Goal: Find specific page/section: Find specific page/section

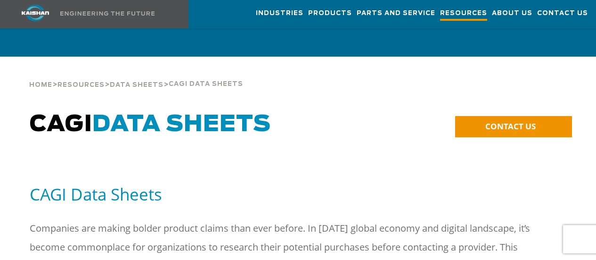
scroll to position [1074, 0]
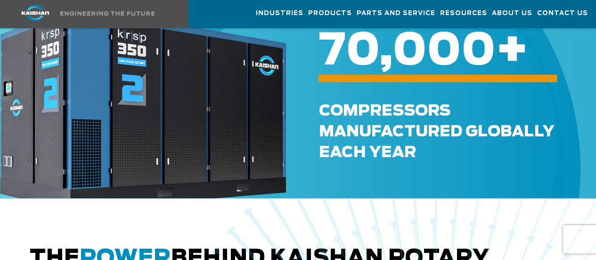
scroll to position [179, 0]
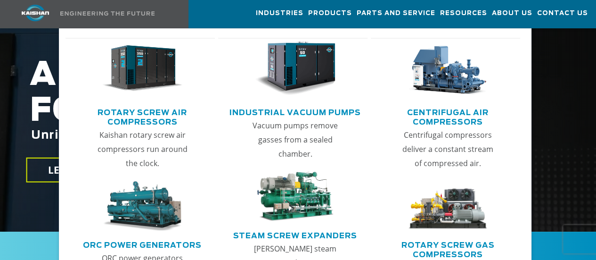
click at [164, 80] on img "Main menu" at bounding box center [142, 68] width 81 height 54
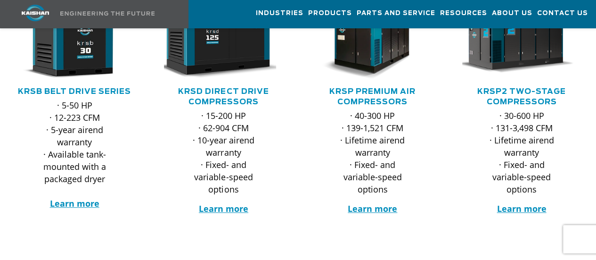
scroll to position [224, 0]
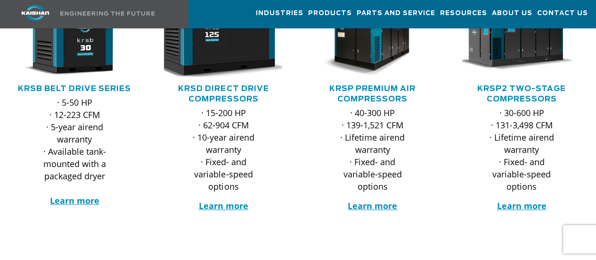
click at [242, 58] on img at bounding box center [216, 36] width 131 height 88
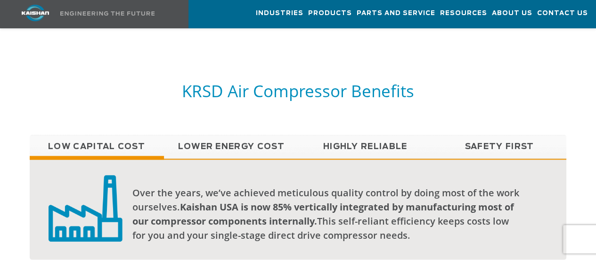
scroll to position [770, 0]
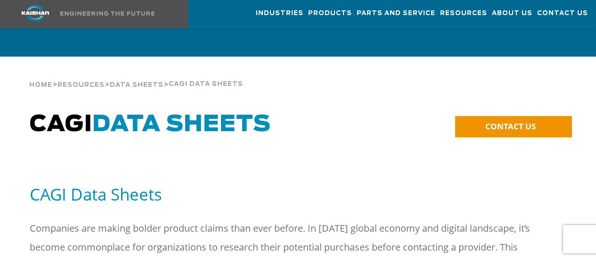
scroll to position [1074, 0]
